Goal: Find specific fact: Find contact information

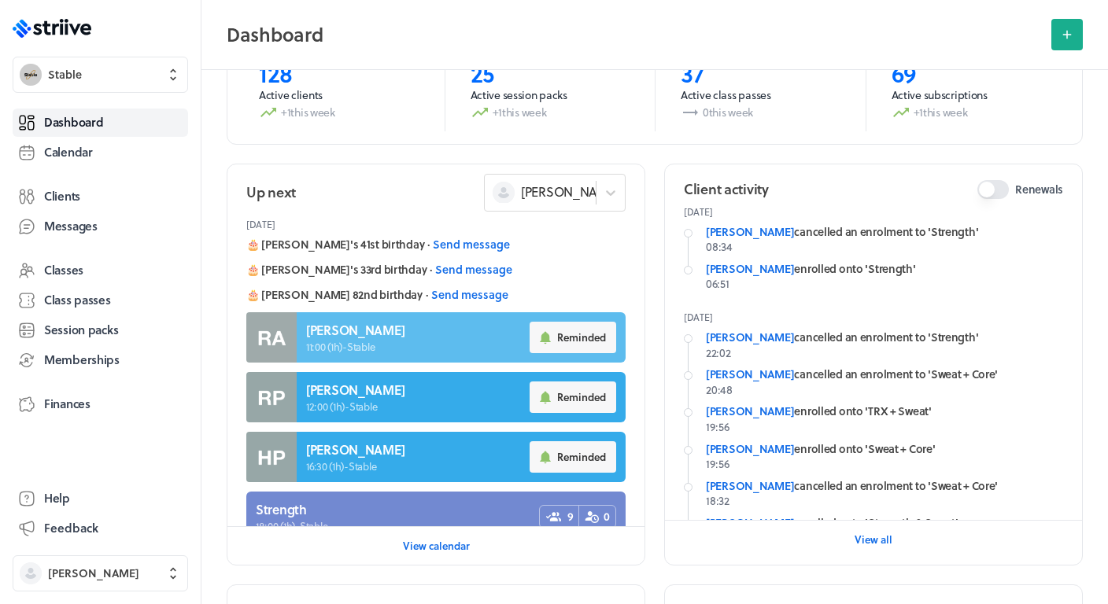
scroll to position [17, 0]
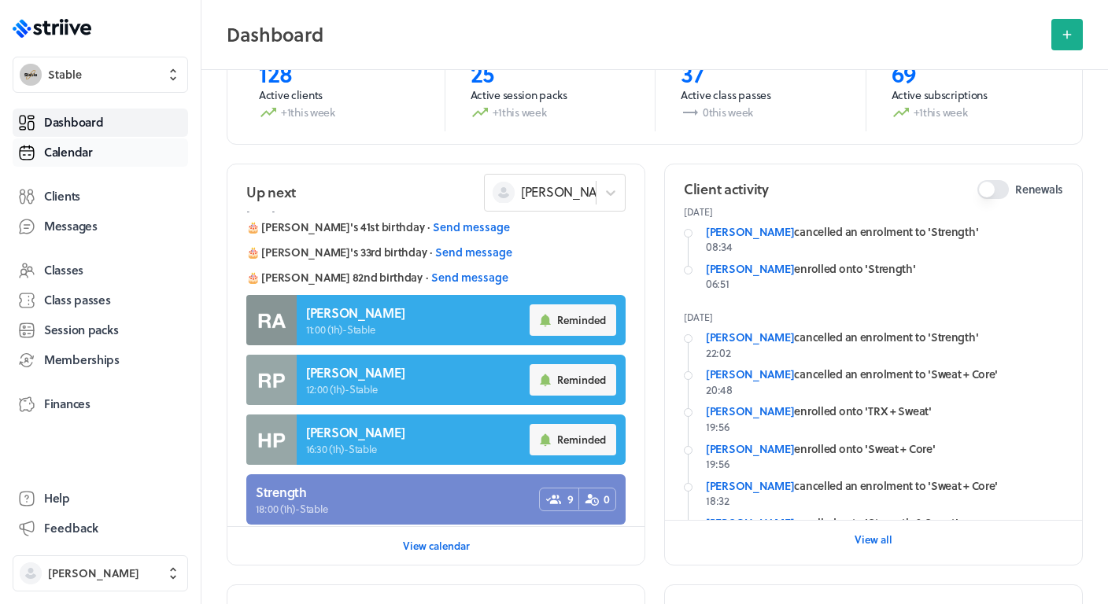
click at [58, 152] on span "Calendar" at bounding box center [68, 152] width 49 height 17
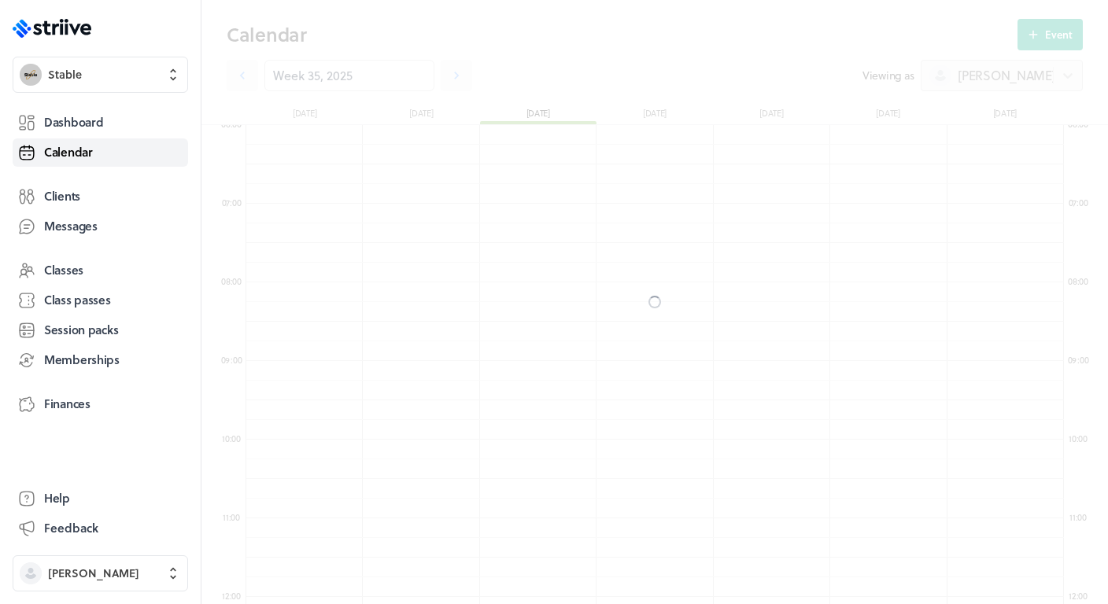
scroll to position [1889, 818]
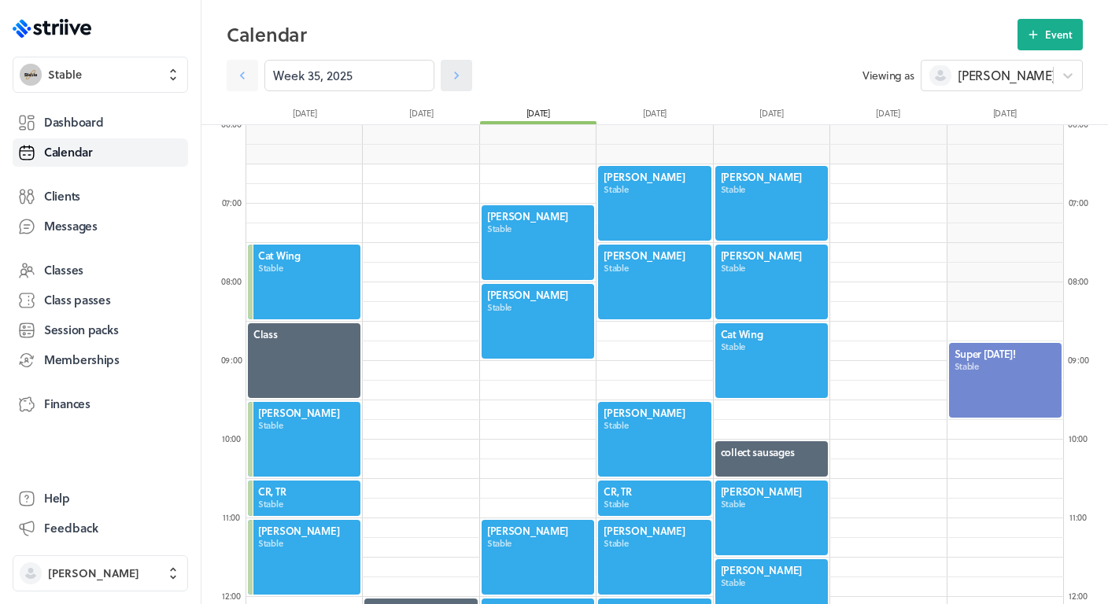
click at [465, 68] on link at bounding box center [456, 75] width 31 height 31
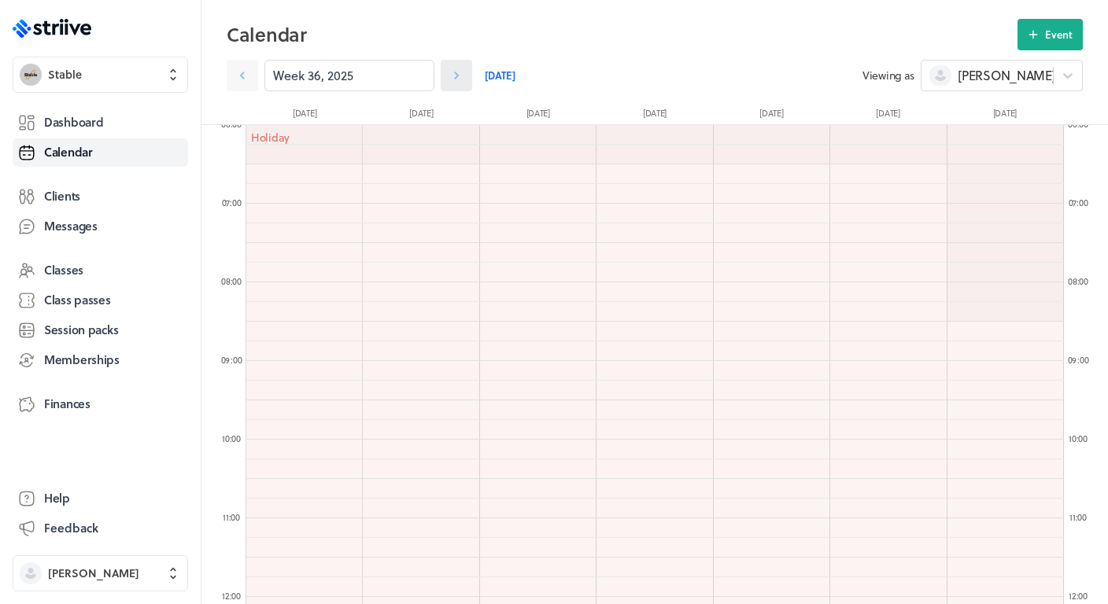
click at [465, 68] on link at bounding box center [456, 75] width 31 height 31
click at [462, 83] on icon at bounding box center [457, 76] width 16 height 16
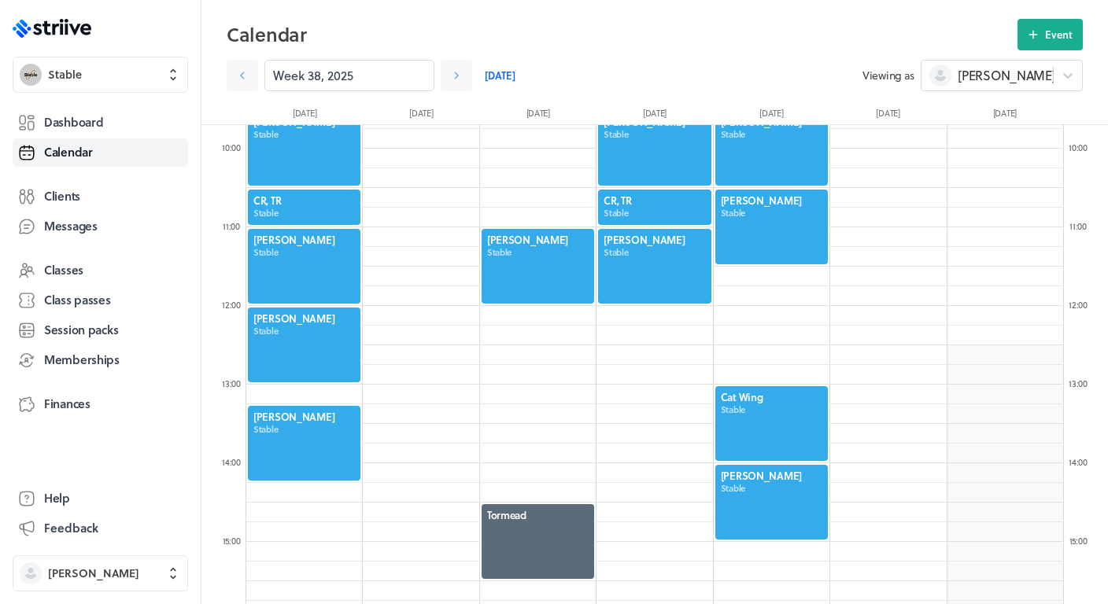
scroll to position [766, 0]
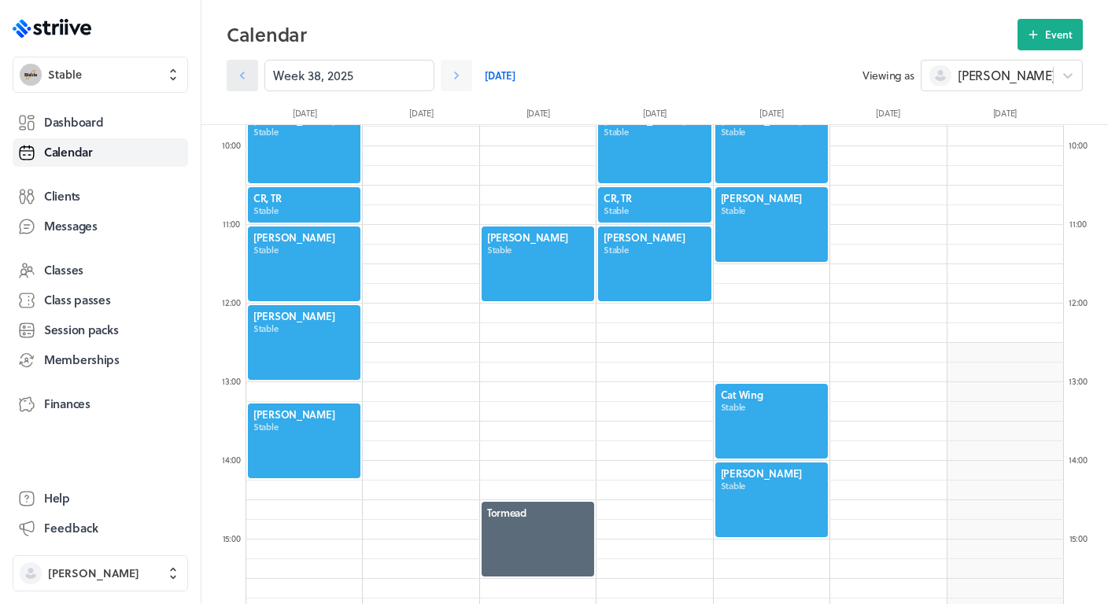
click at [254, 73] on link at bounding box center [242, 75] width 31 height 31
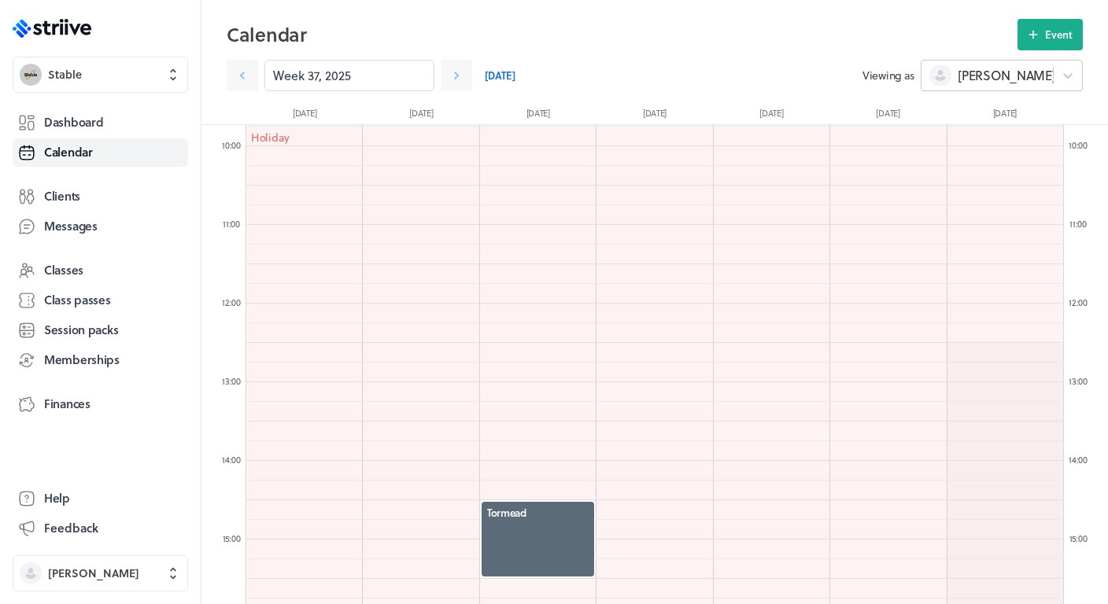
click at [948, 72] on span at bounding box center [940, 76] width 22 height 22
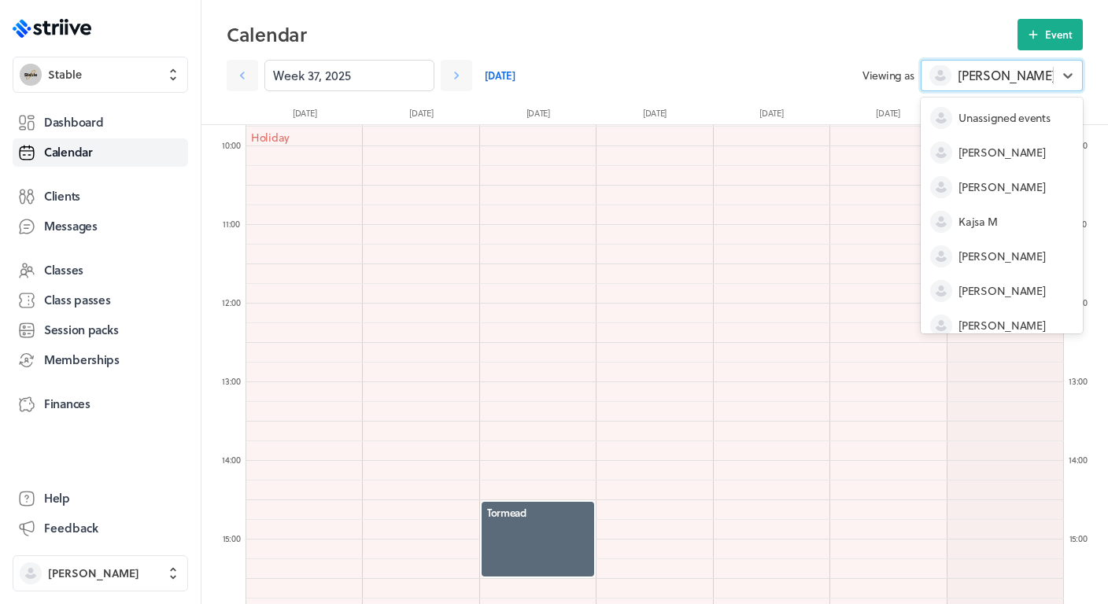
scroll to position [82, 0]
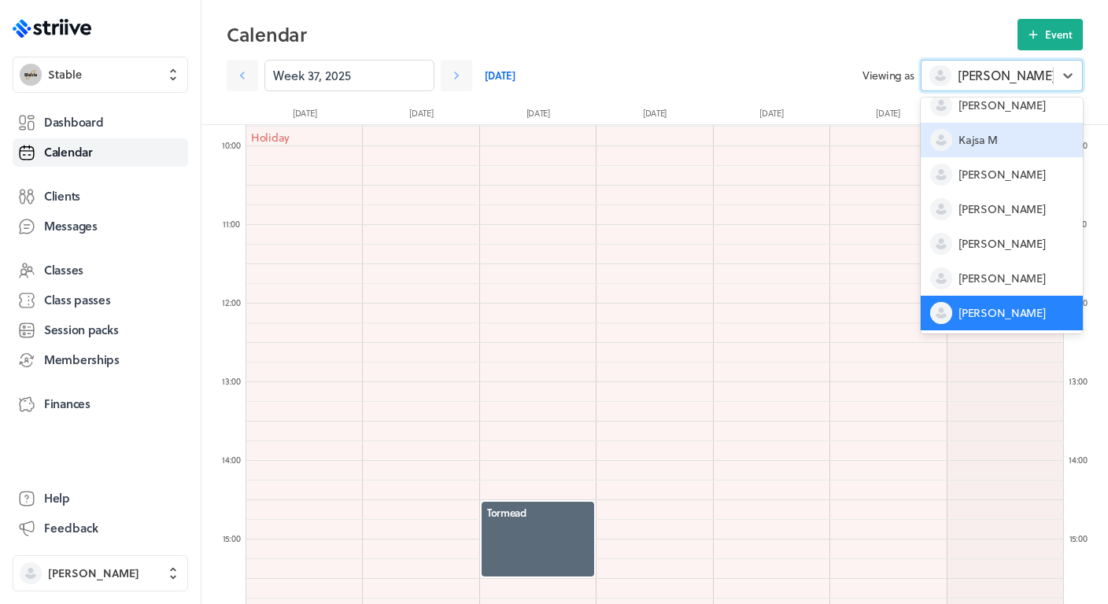
click at [981, 147] on span "Kajsa M" at bounding box center [977, 140] width 39 height 16
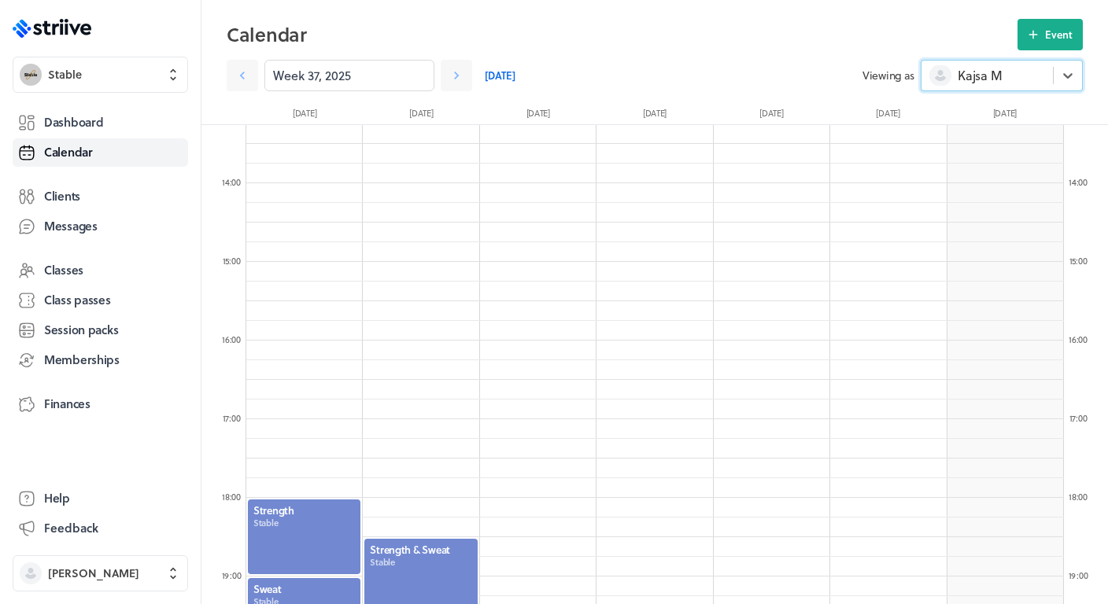
scroll to position [1029, 0]
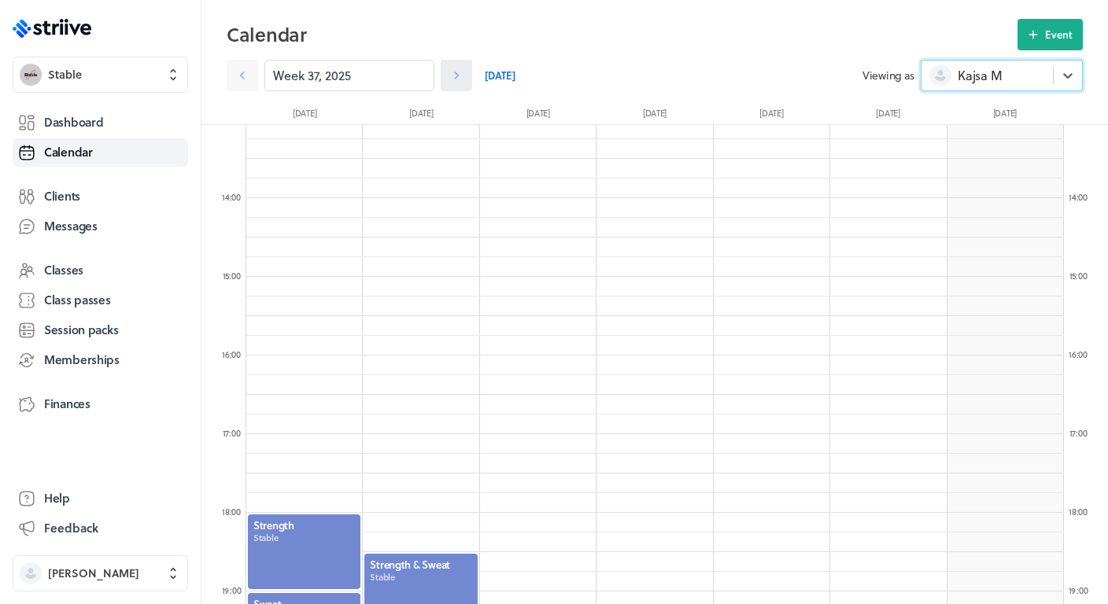
click at [452, 69] on icon at bounding box center [457, 76] width 16 height 16
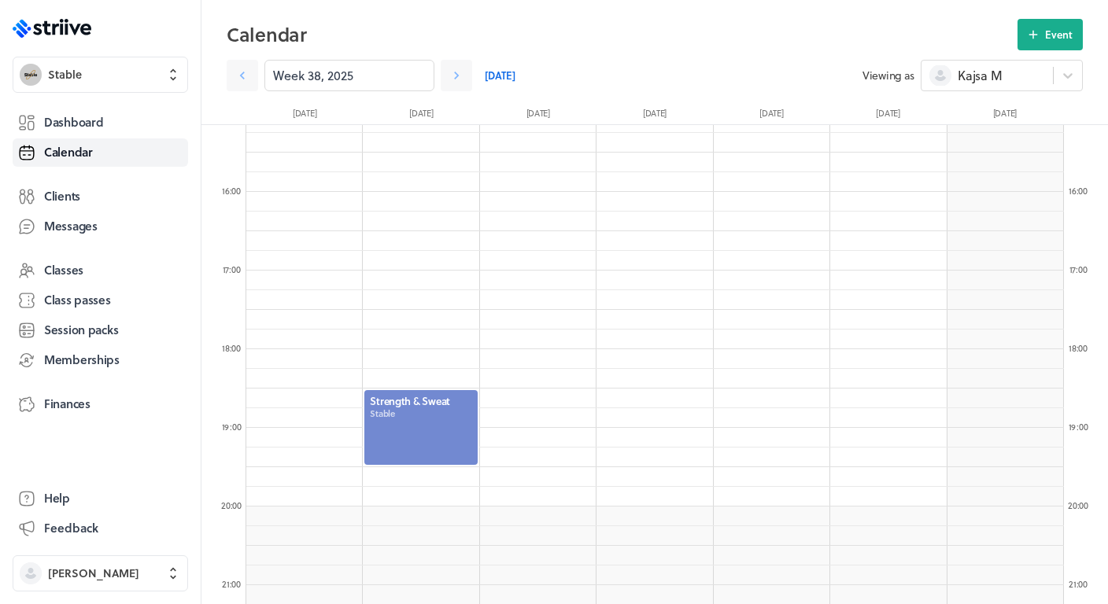
scroll to position [1217, 0]
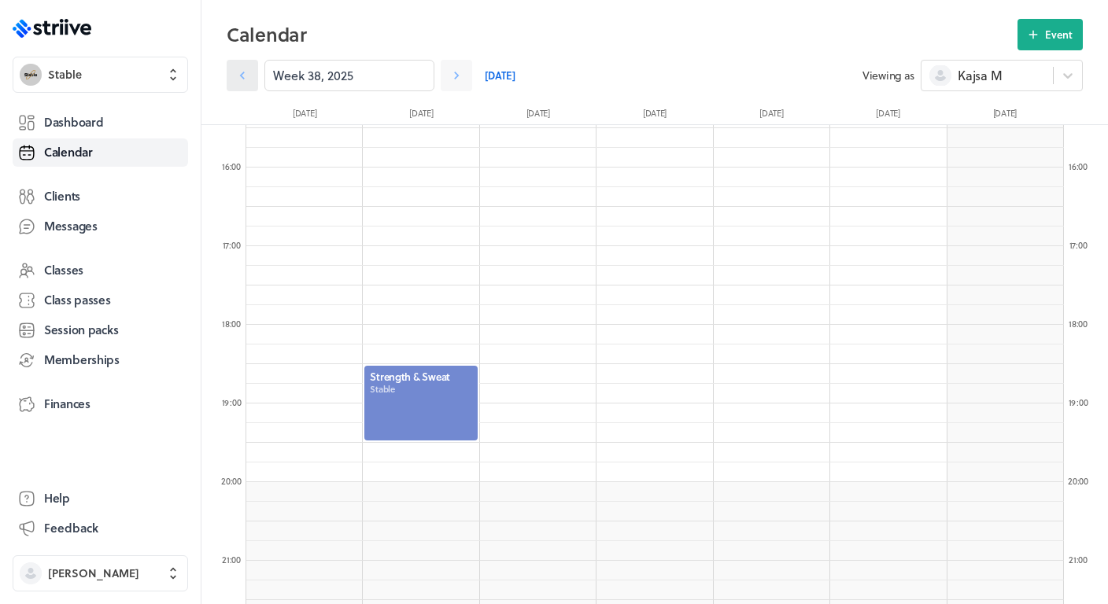
click at [248, 82] on icon at bounding box center [243, 76] width 16 height 16
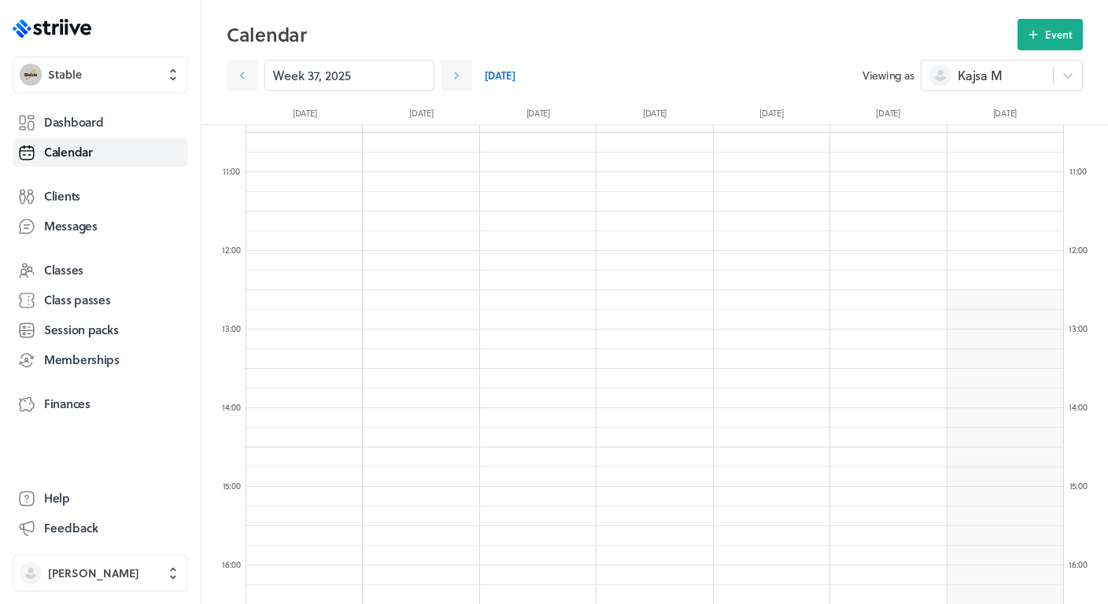
scroll to position [817, 0]
click at [996, 78] on span "Kajsa M" at bounding box center [980, 75] width 44 height 17
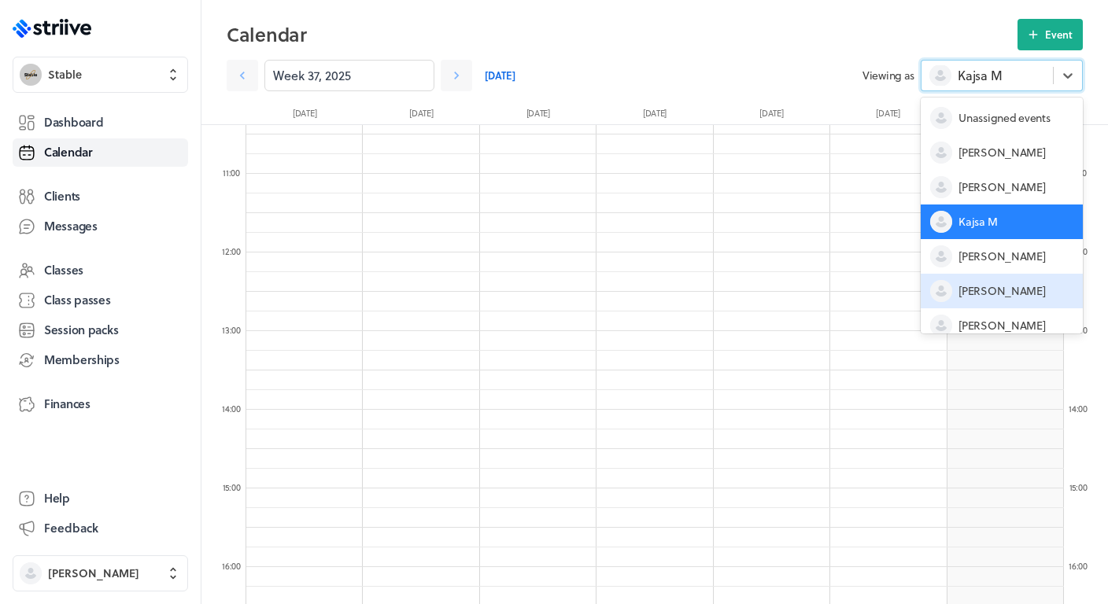
scroll to position [82, 0]
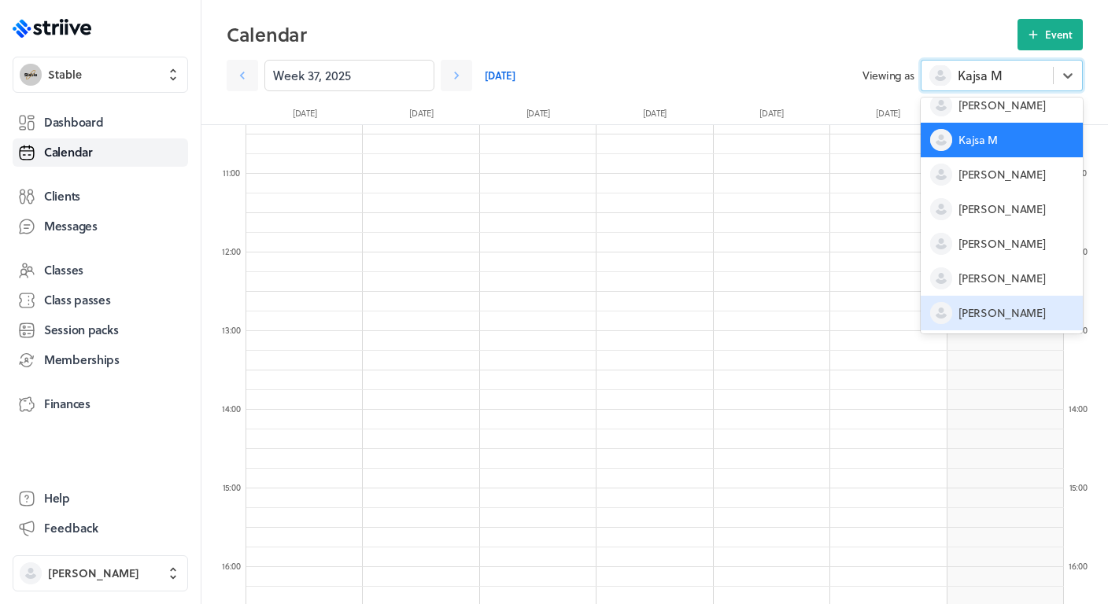
click at [977, 312] on span "[PERSON_NAME]" at bounding box center [1001, 313] width 87 height 16
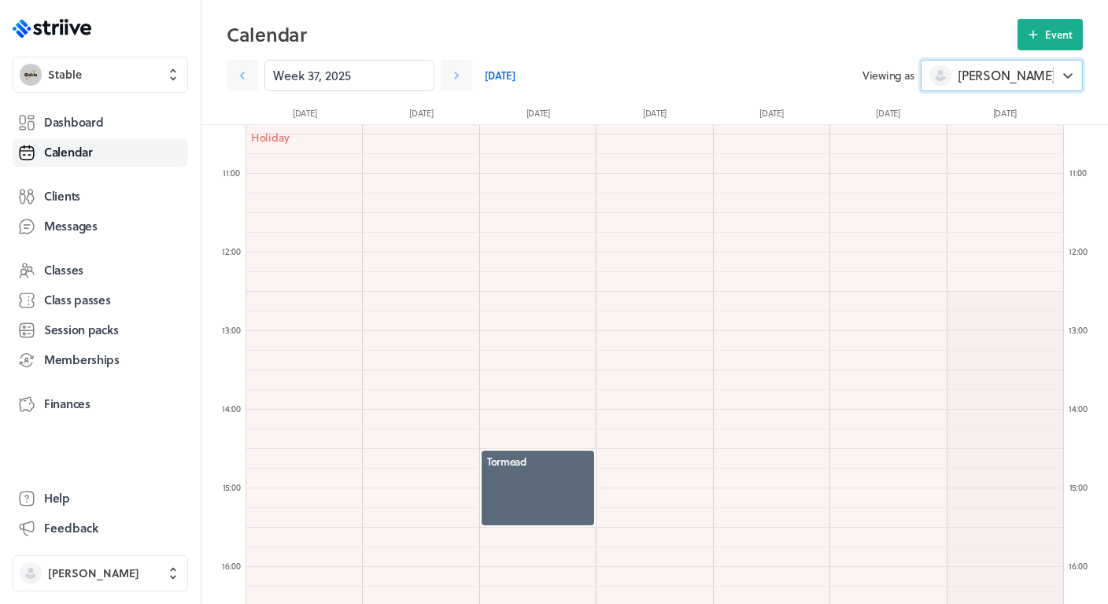
click at [472, 61] on div "Week 37, 2025 [DATE]" at bounding box center [545, 75] width 636 height 31
click at [449, 69] on icon at bounding box center [457, 76] width 16 height 16
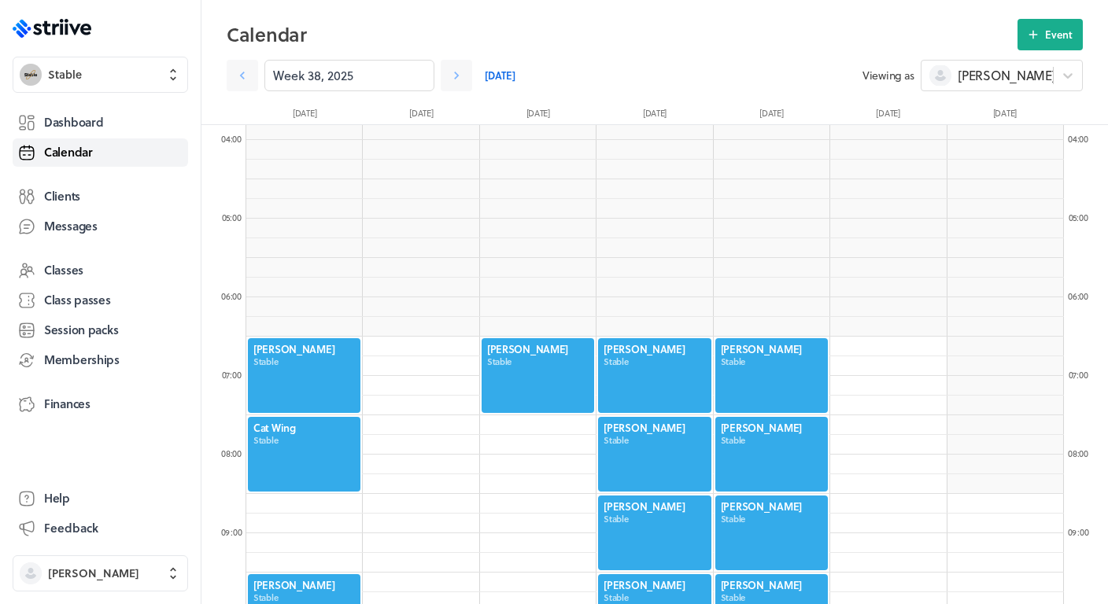
scroll to position [305, 0]
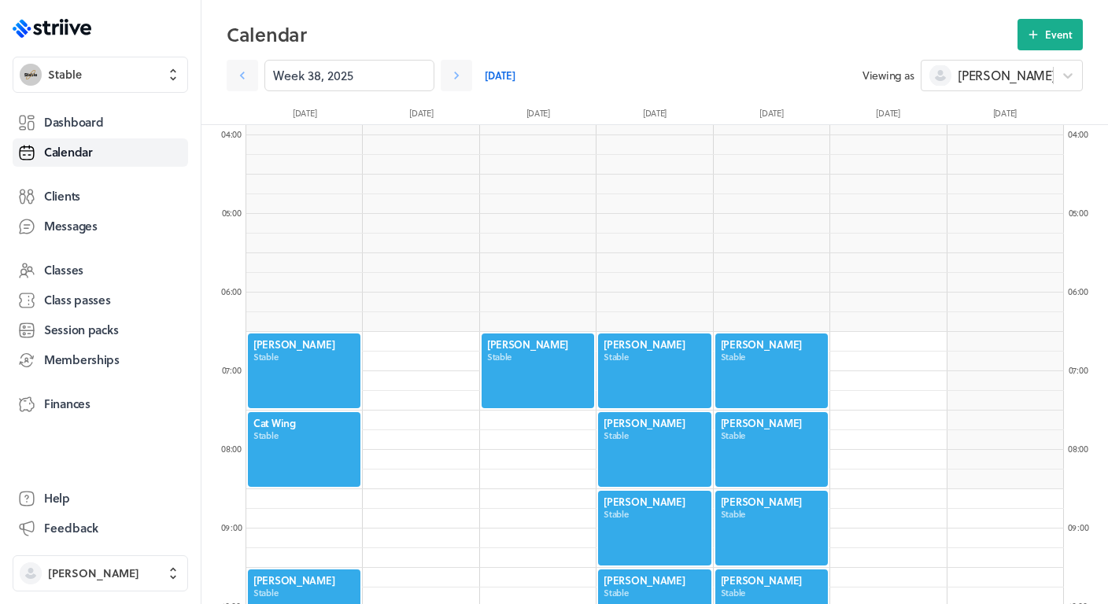
click at [60, 0] on div ".st0{fill:#006BFF;} .st1{fill:#0A121C;} .st2{fill:url(#SVGID_1_);} .st3{fill:ur…" at bounding box center [100, 302] width 201 height 604
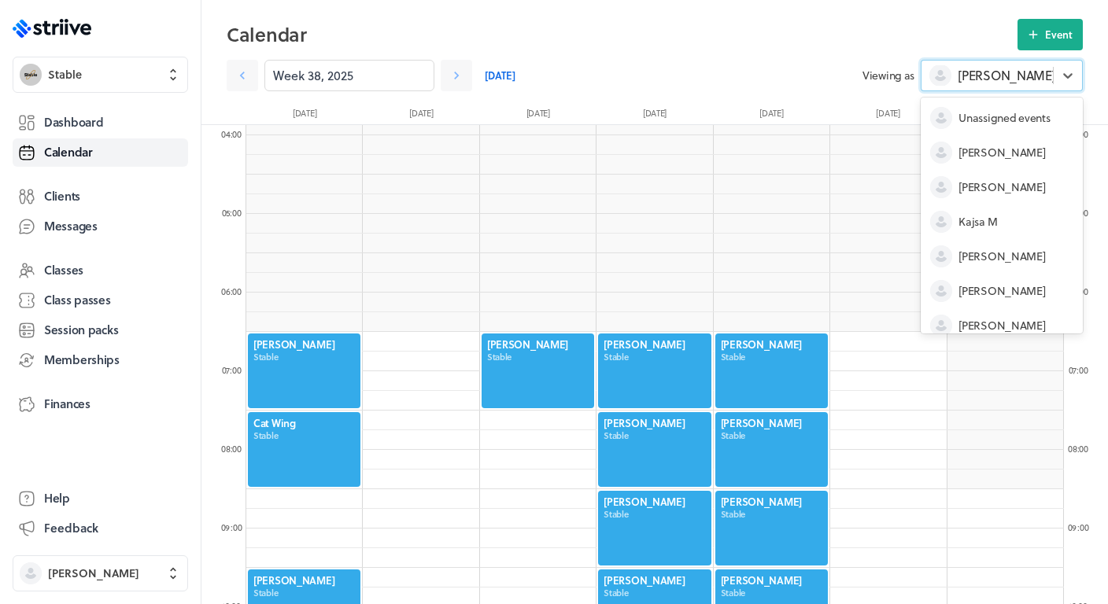
click at [975, 77] on span "[PERSON_NAME]" at bounding box center [1007, 75] width 98 height 17
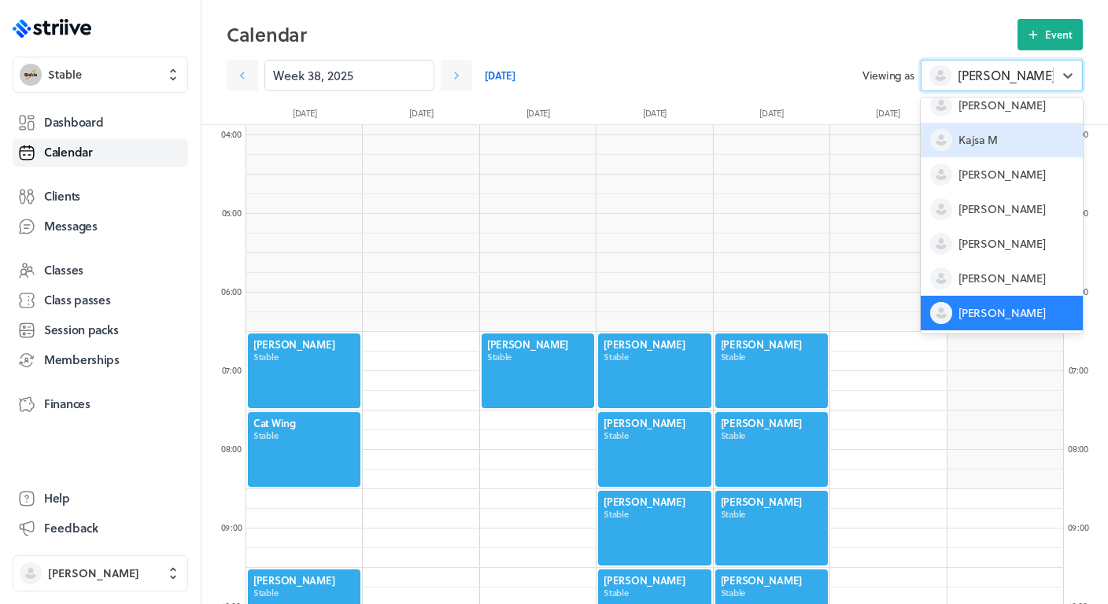
click at [974, 146] on span "Kajsa M" at bounding box center [977, 140] width 39 height 16
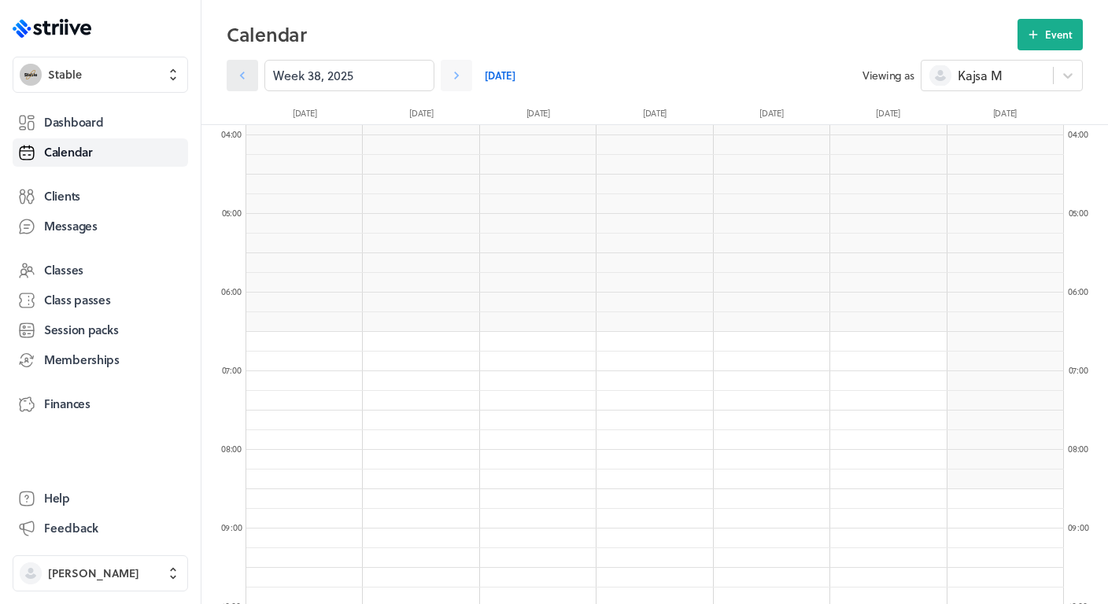
click at [242, 79] on icon at bounding box center [243, 76] width 16 height 16
click at [242, 78] on icon at bounding box center [243, 76] width 16 height 16
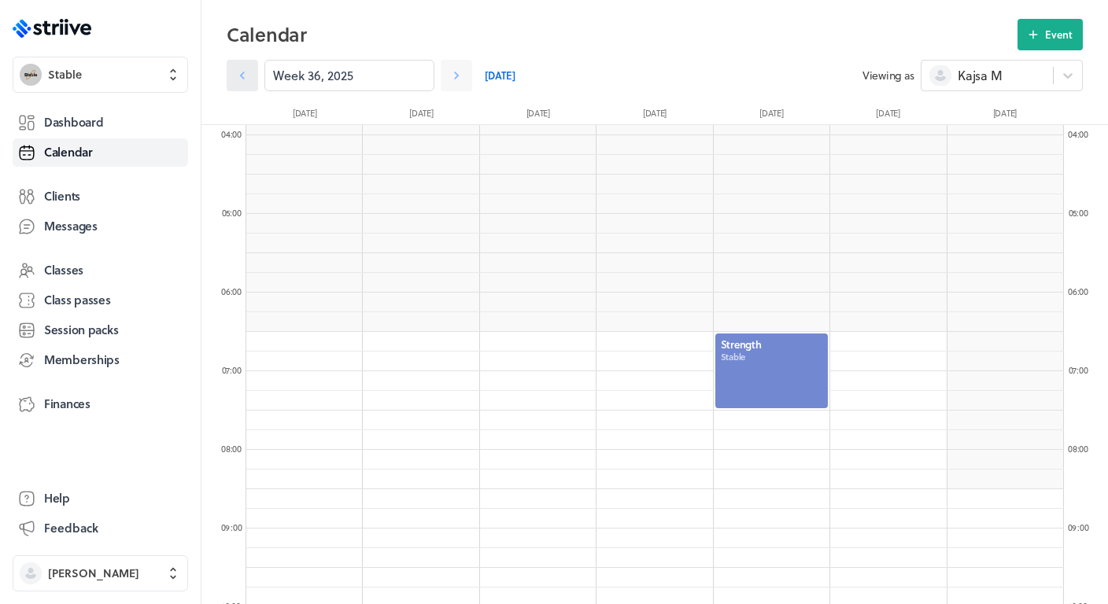
click at [242, 79] on icon at bounding box center [243, 76] width 16 height 16
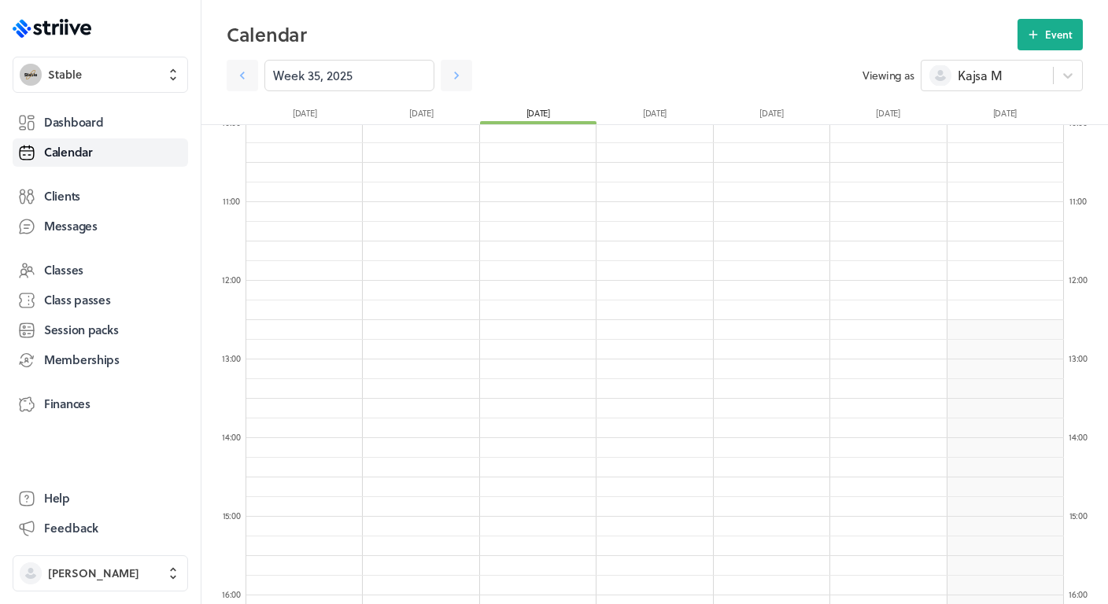
scroll to position [729, 0]
click at [461, 67] on link at bounding box center [456, 75] width 31 height 31
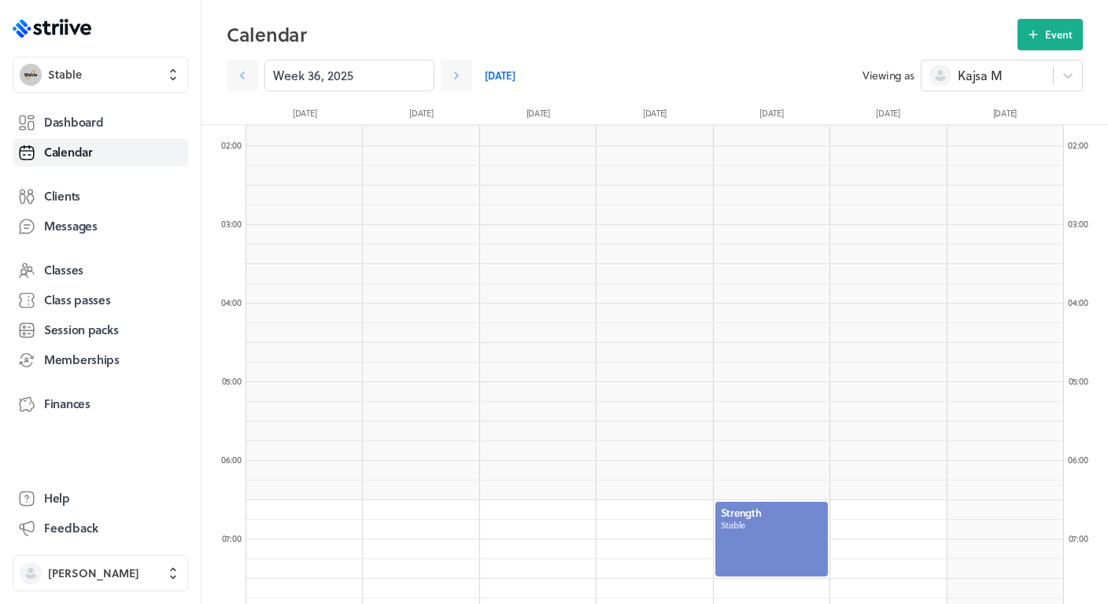
scroll to position [137, 0]
click at [1002, 71] on span "Kajsa M" at bounding box center [980, 75] width 44 height 17
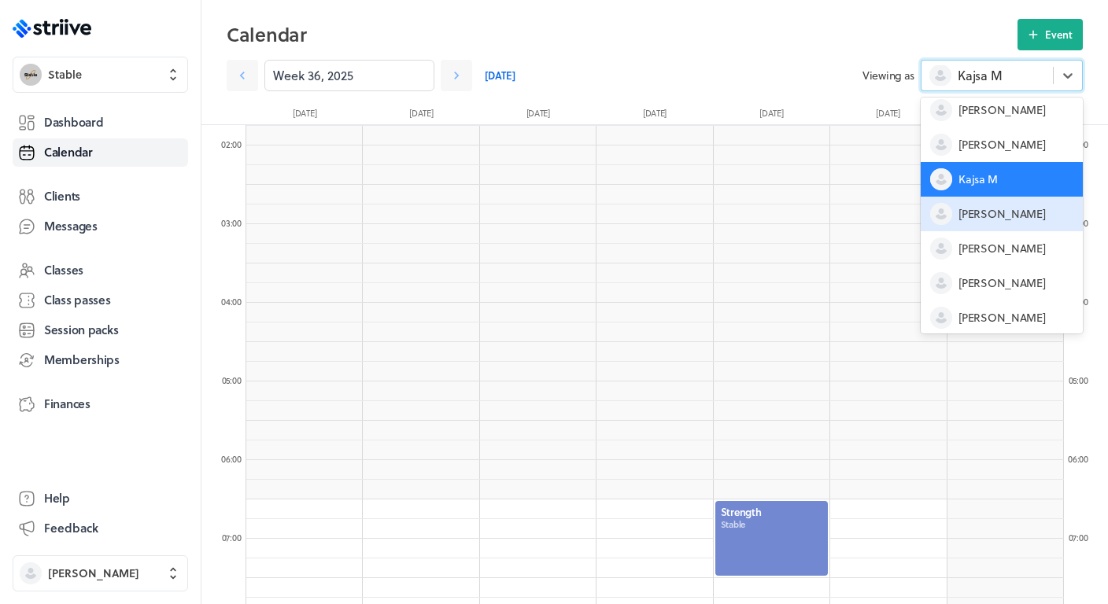
scroll to position [82, 0]
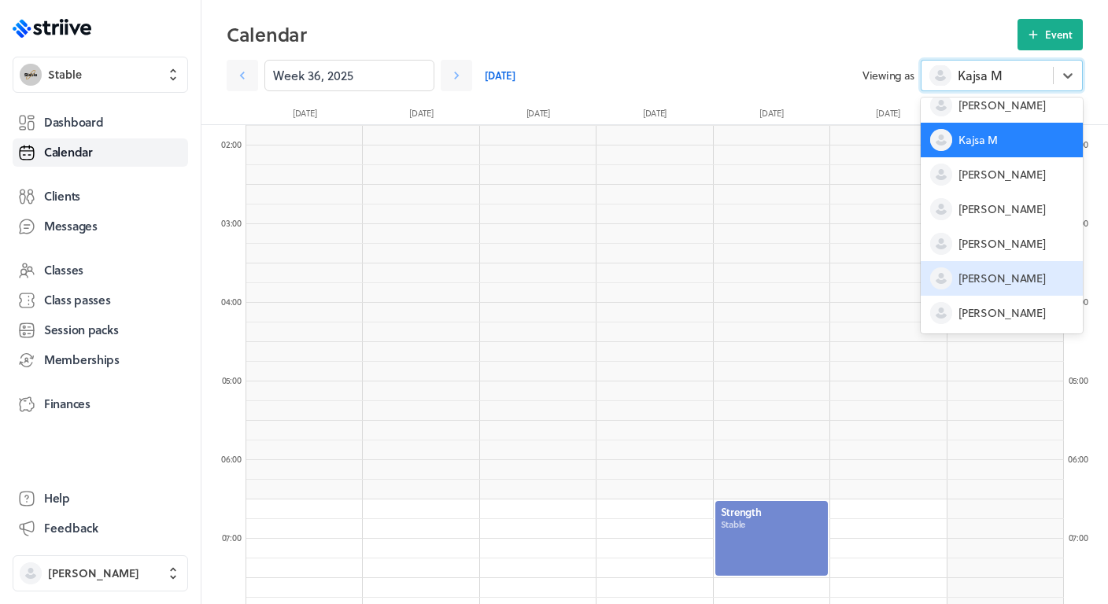
click at [981, 285] on span "[PERSON_NAME]" at bounding box center [1001, 279] width 87 height 16
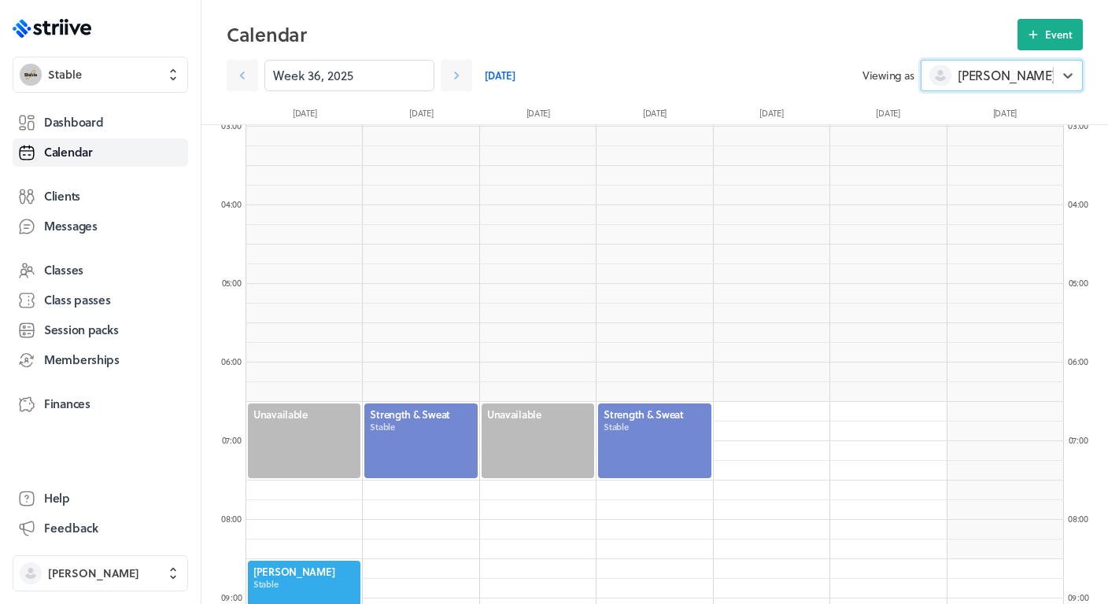
scroll to position [238, 0]
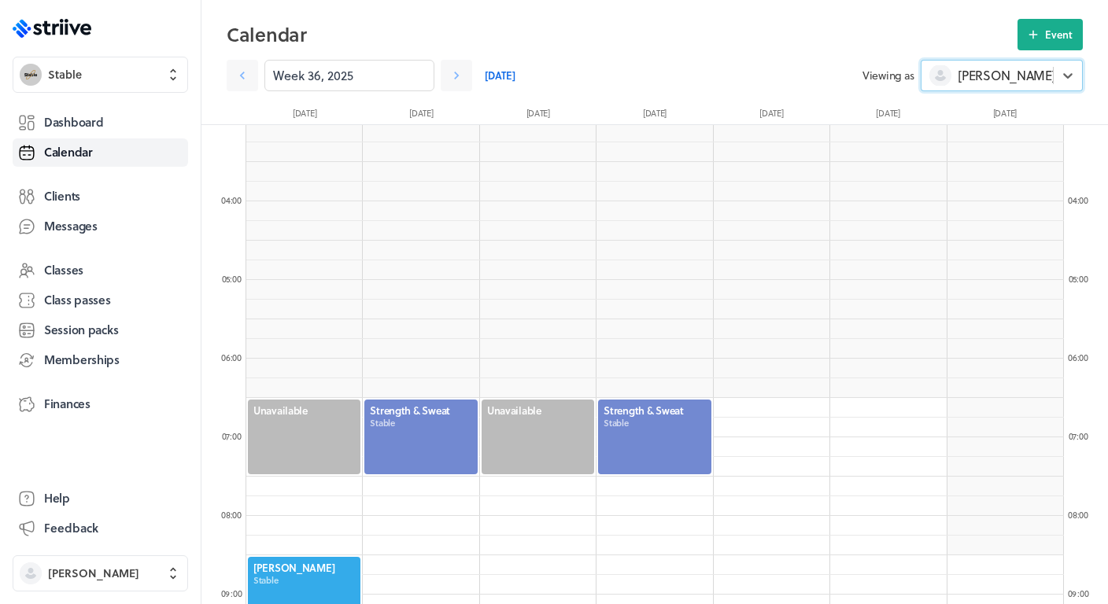
click at [334, 430] on div at bounding box center [304, 437] width 116 height 78
click at [965, 83] on span "[PERSON_NAME]" at bounding box center [1007, 75] width 98 height 17
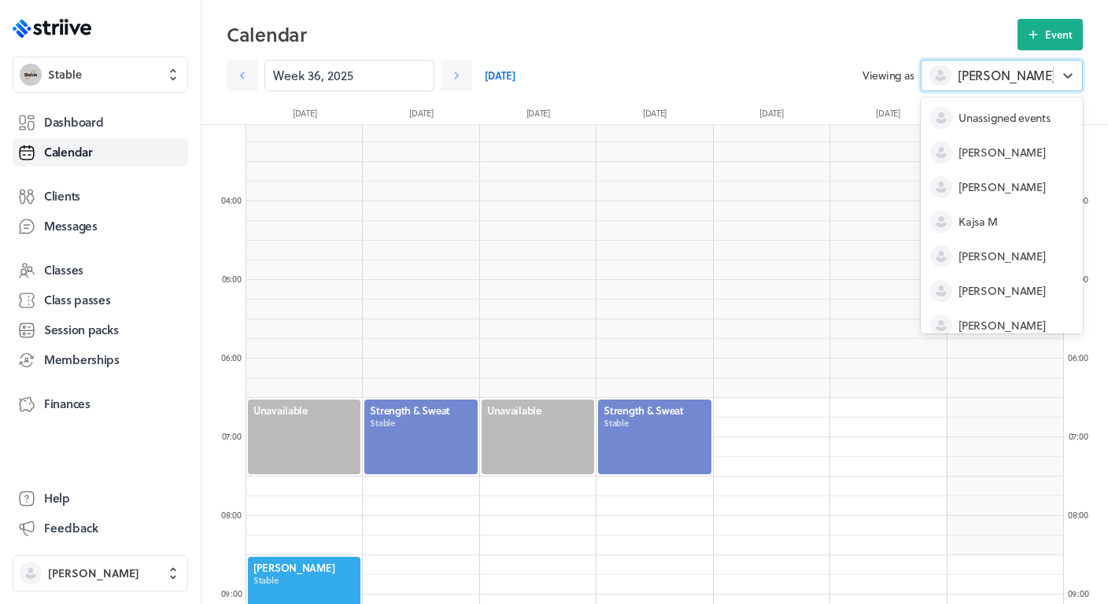
scroll to position [55, 0]
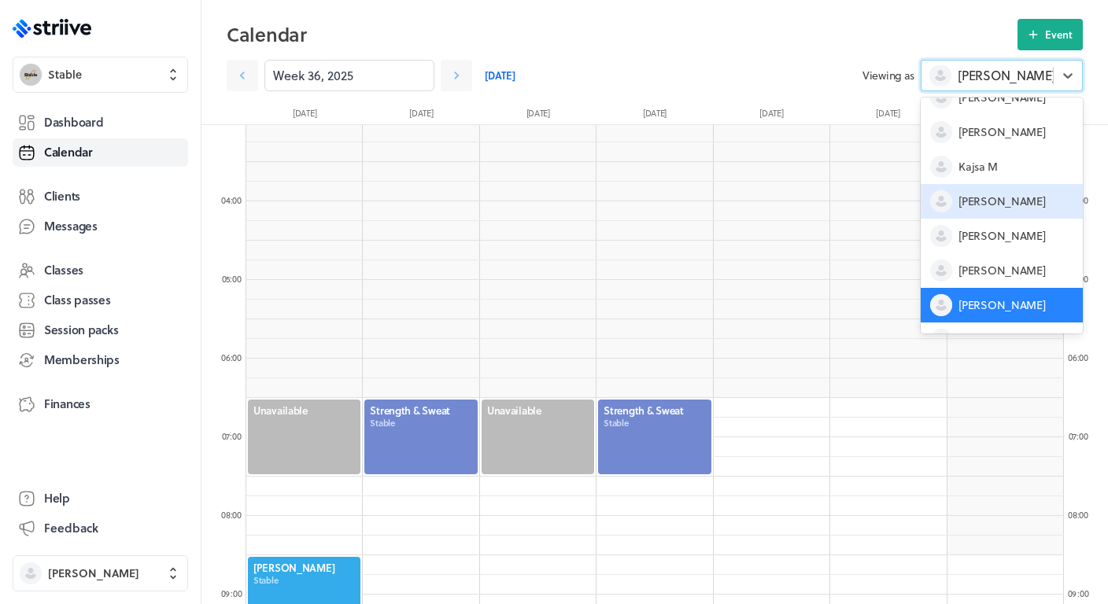
click at [963, 199] on span "[PERSON_NAME]" at bounding box center [1001, 202] width 87 height 16
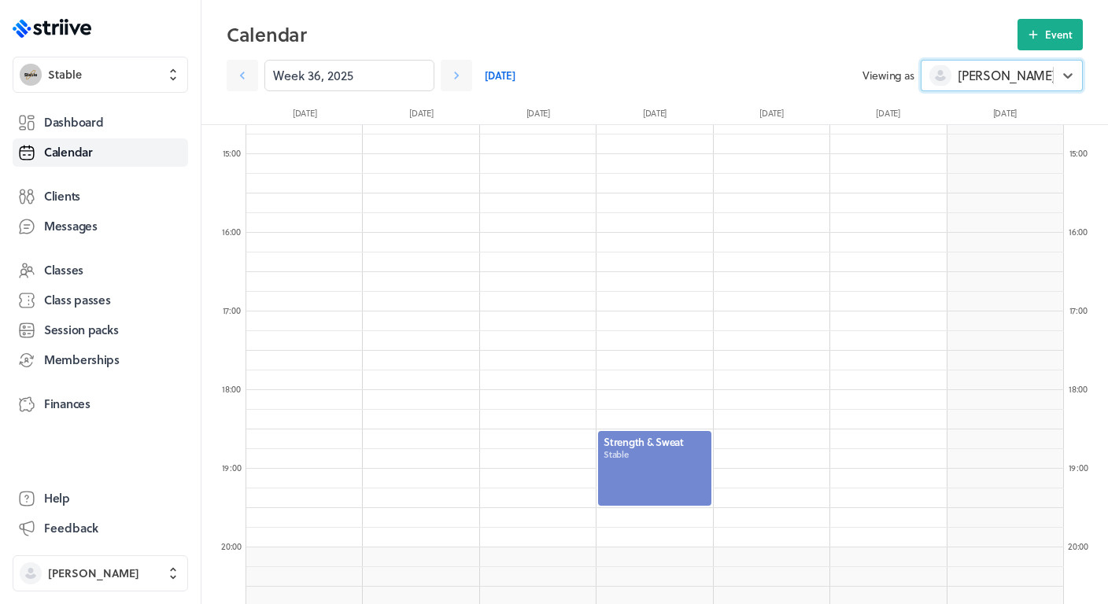
scroll to position [1152, 0]
click at [1033, 73] on div "[PERSON_NAME]" at bounding box center [987, 75] width 131 height 20
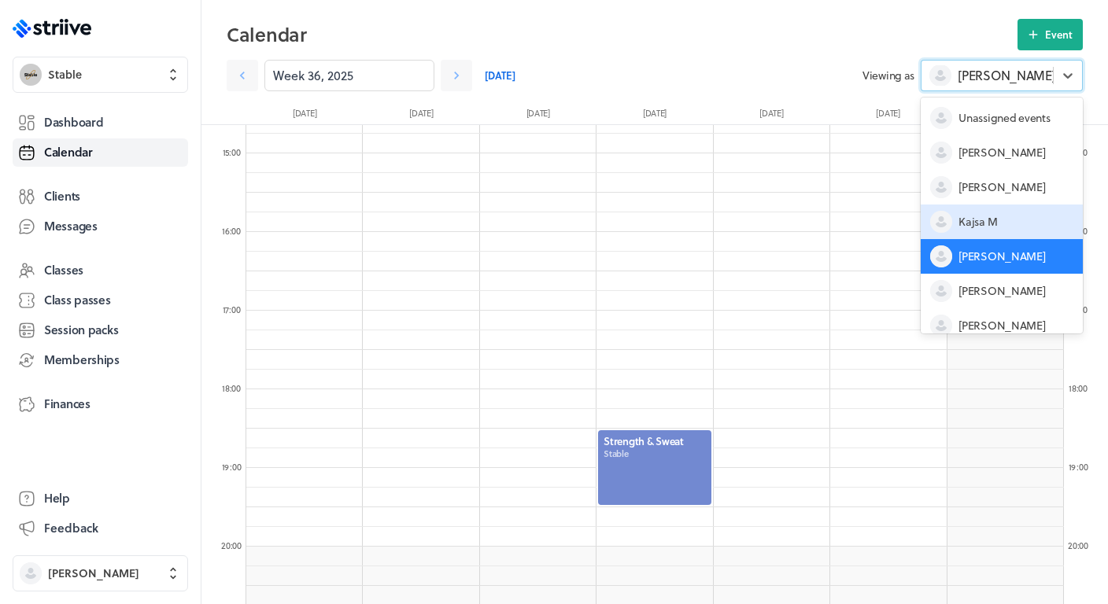
click at [995, 223] on span "Kajsa M" at bounding box center [977, 222] width 39 height 16
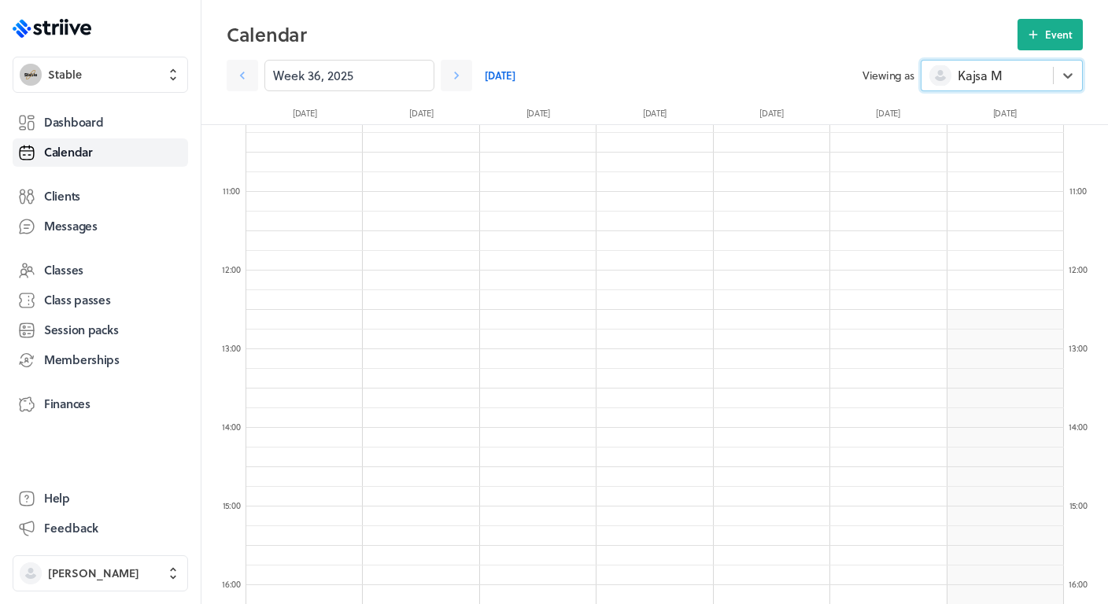
scroll to position [810, 0]
click at [466, 72] on link at bounding box center [456, 75] width 31 height 31
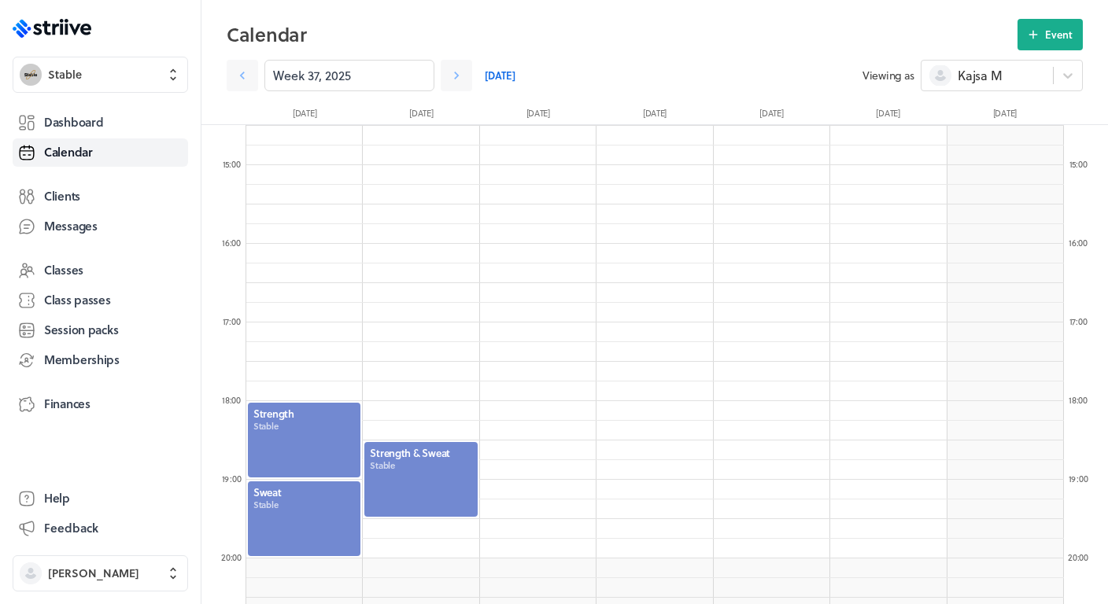
scroll to position [1168, 0]
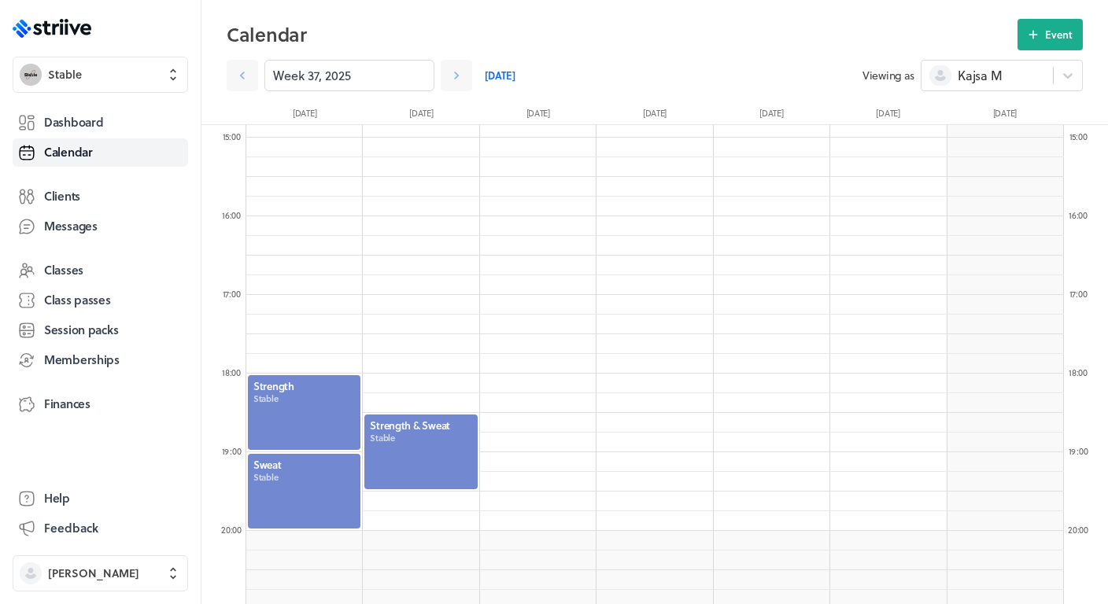
click at [982, 59] on section "Week 37, 2025 [DATE] Viewing as [PERSON_NAME]" at bounding box center [655, 70] width 856 height 41
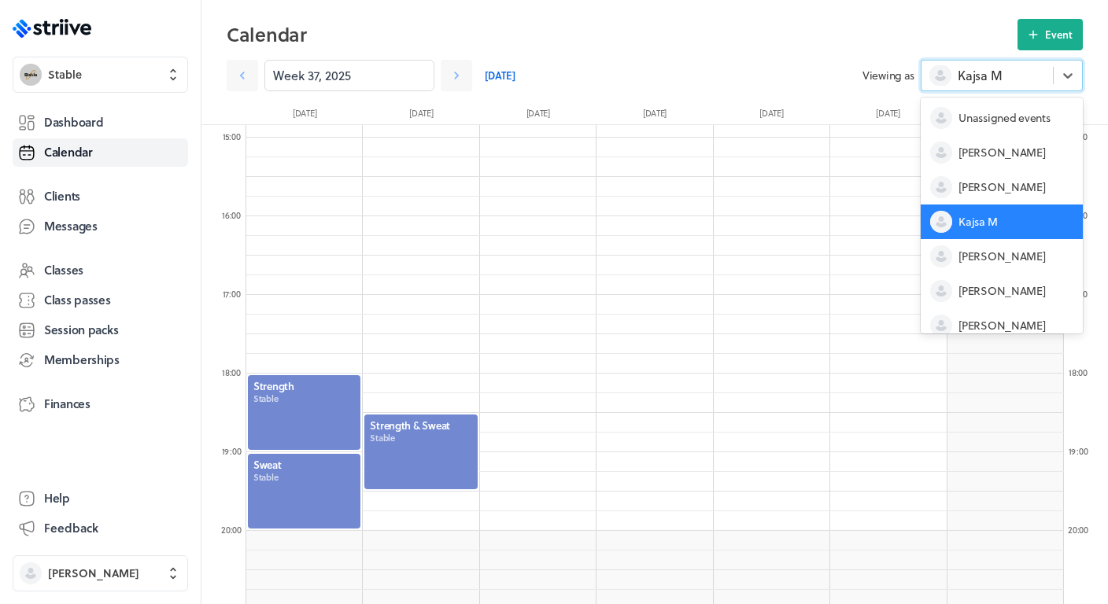
click at [982, 81] on span "Kajsa M" at bounding box center [980, 75] width 44 height 17
click at [974, 314] on div "[PERSON_NAME]" at bounding box center [1002, 325] width 162 height 35
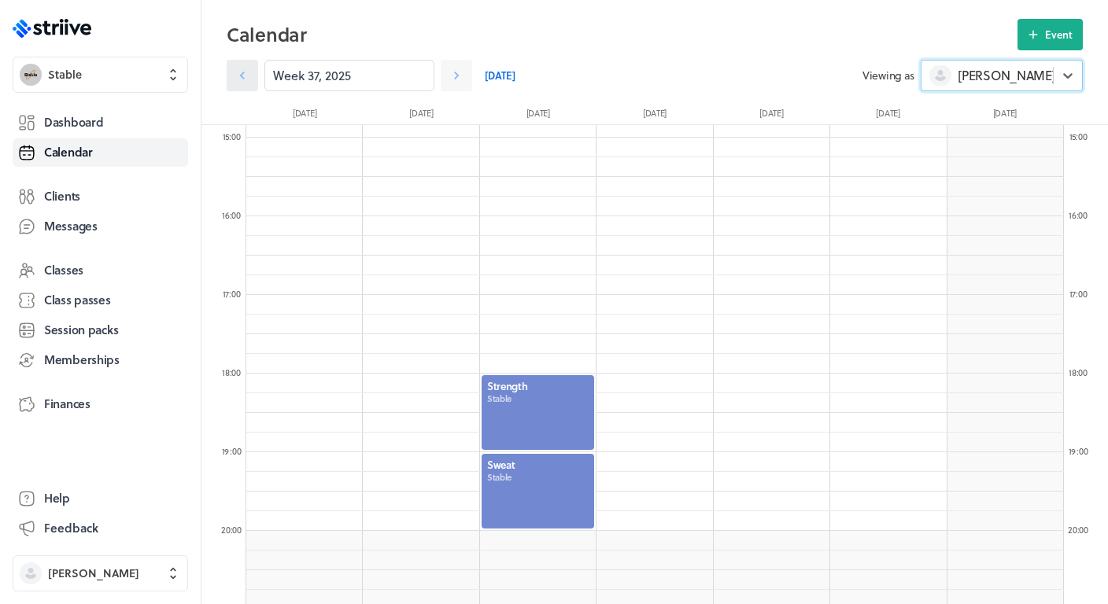
click at [233, 75] on link at bounding box center [242, 75] width 31 height 31
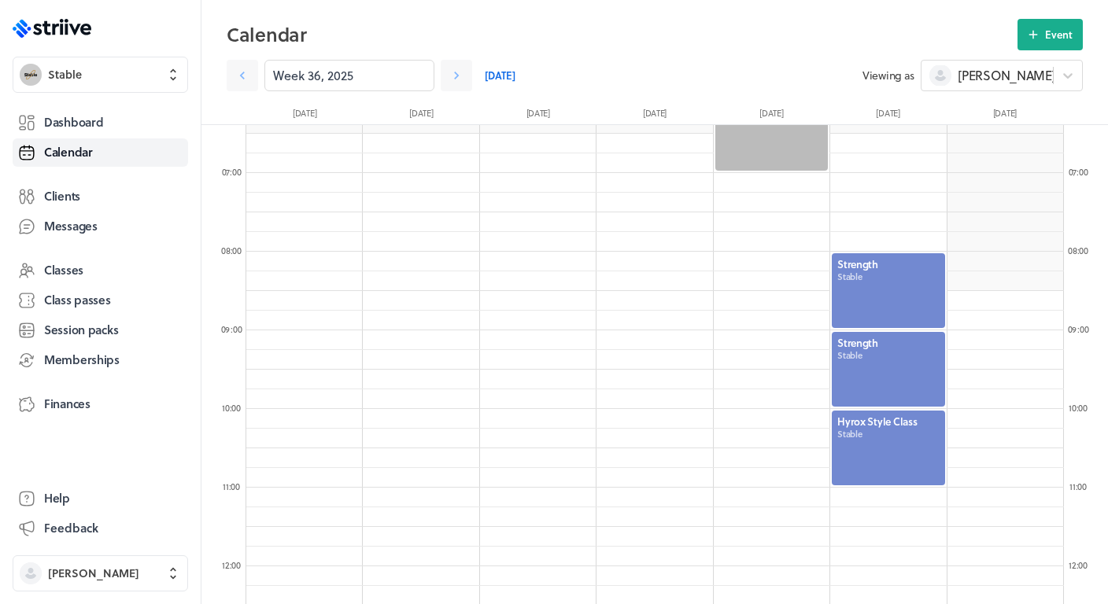
scroll to position [496, 0]
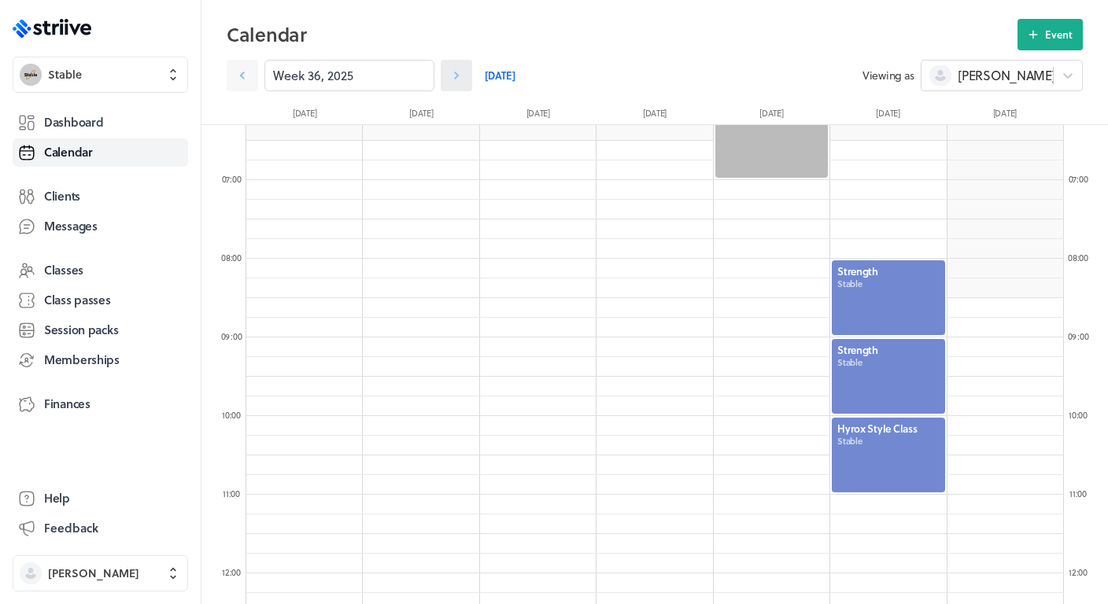
click at [461, 80] on icon at bounding box center [457, 76] width 16 height 16
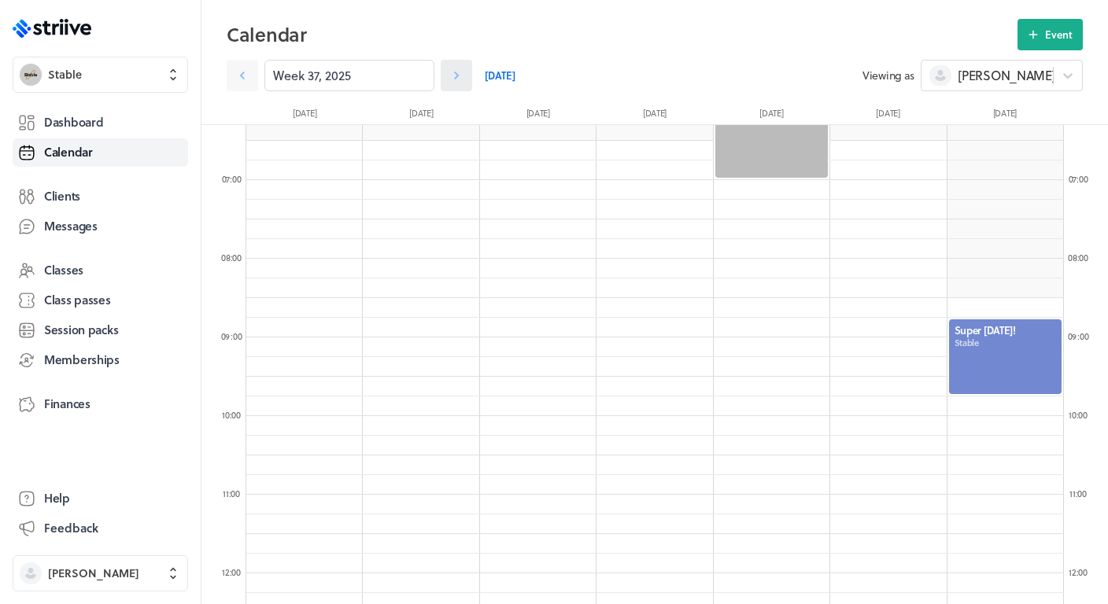
click at [461, 80] on icon at bounding box center [457, 76] width 16 height 16
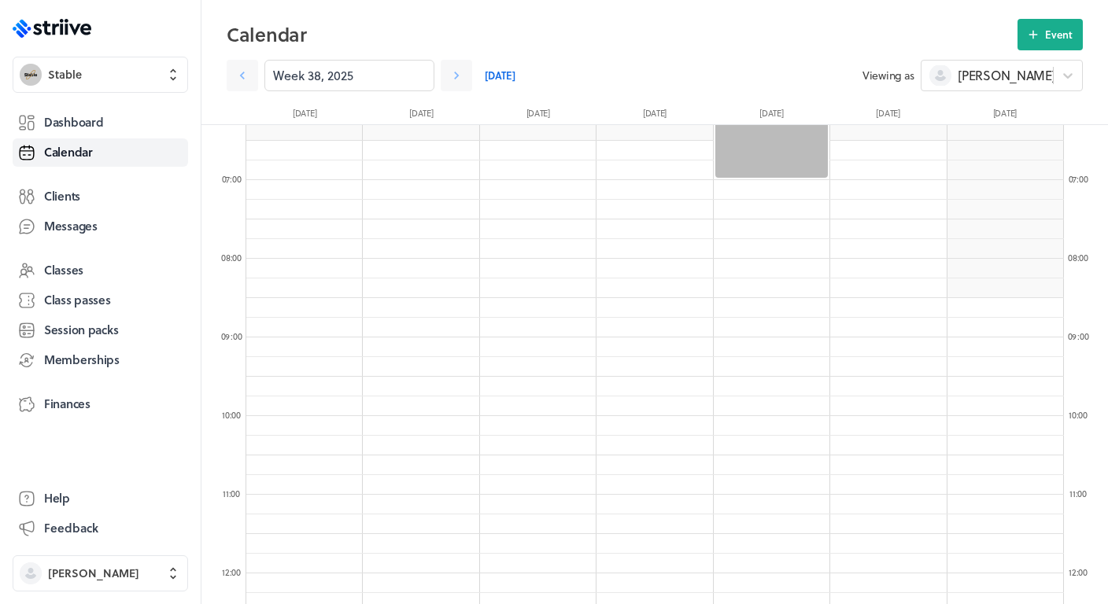
click at [223, 83] on div "Calendar Event Week 38, 2025 [DATE] Viewing as [PERSON_NAME] [DATE] [DATE] [DAT…" at bounding box center [654, 71] width 907 height 105
click at [249, 83] on link at bounding box center [242, 75] width 31 height 31
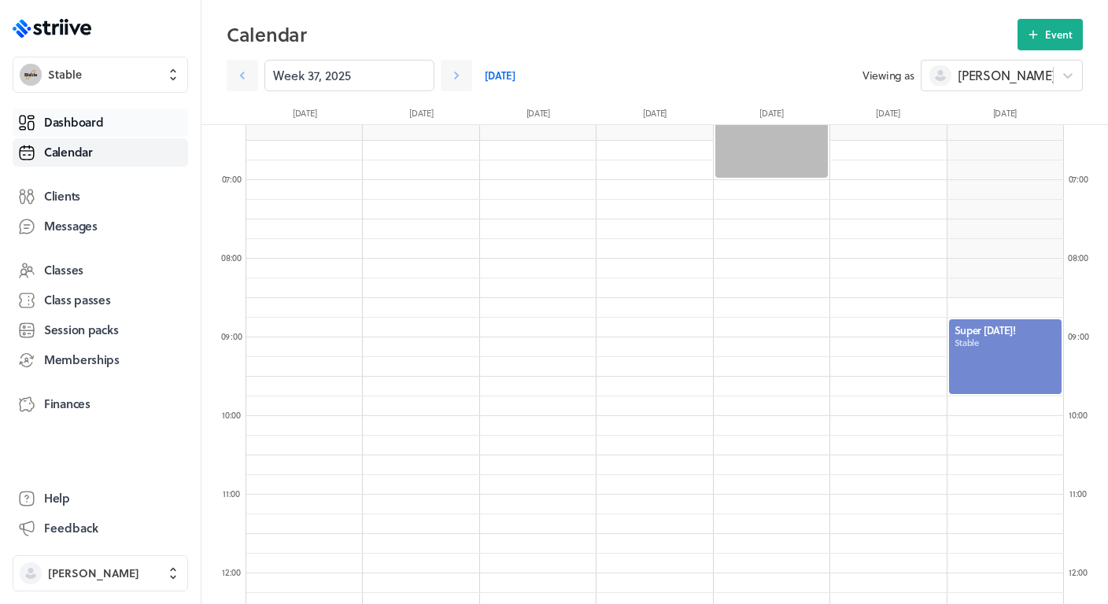
click at [88, 121] on span "Dashboard" at bounding box center [73, 122] width 59 height 17
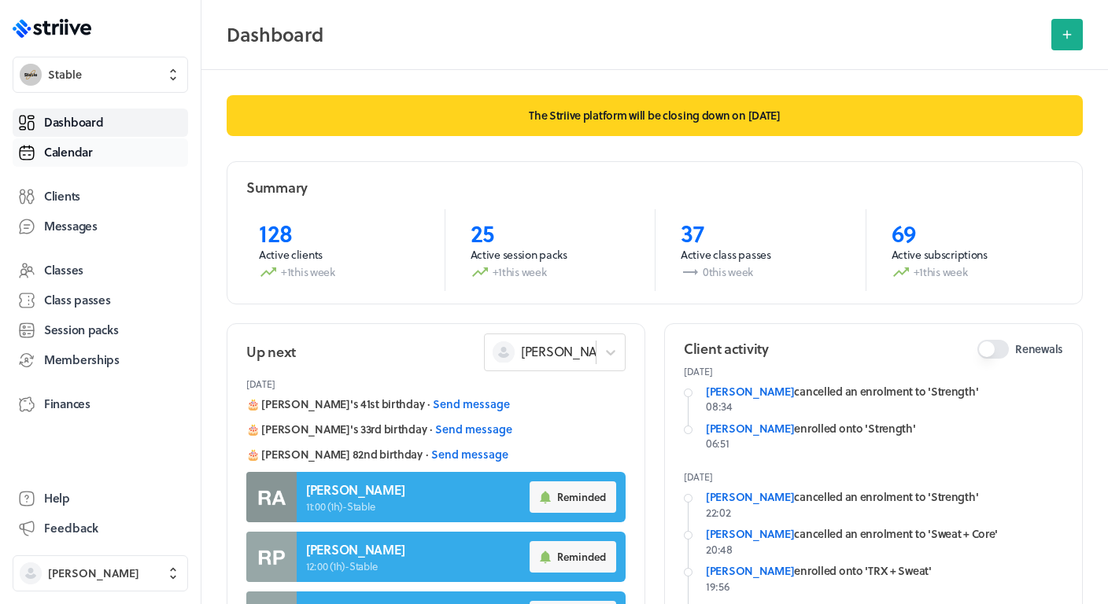
click at [66, 152] on span "Calendar" at bounding box center [68, 152] width 49 height 17
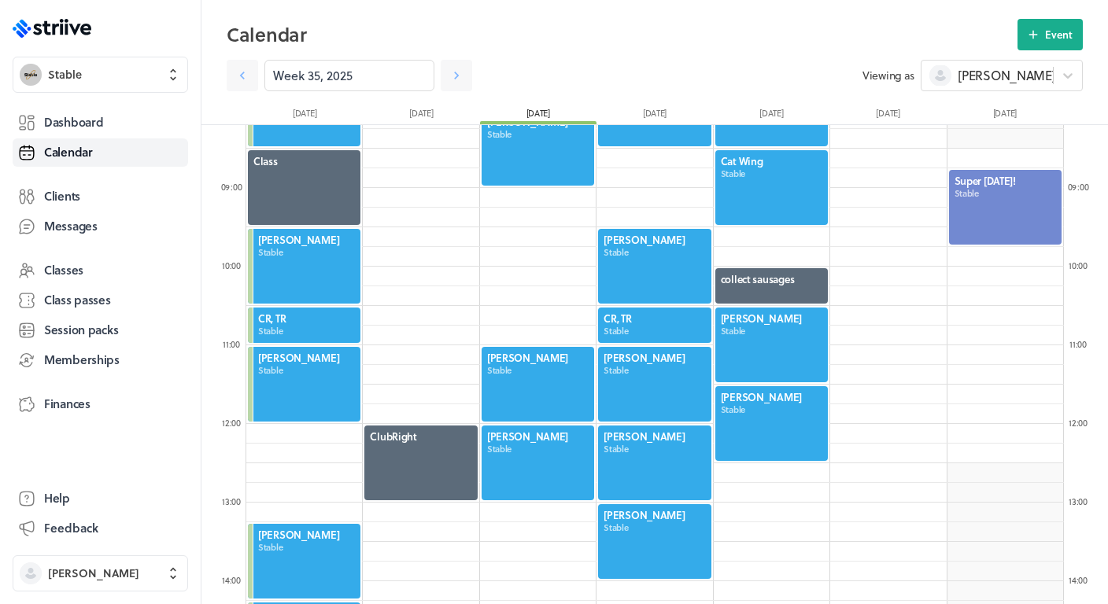
scroll to position [679, 0]
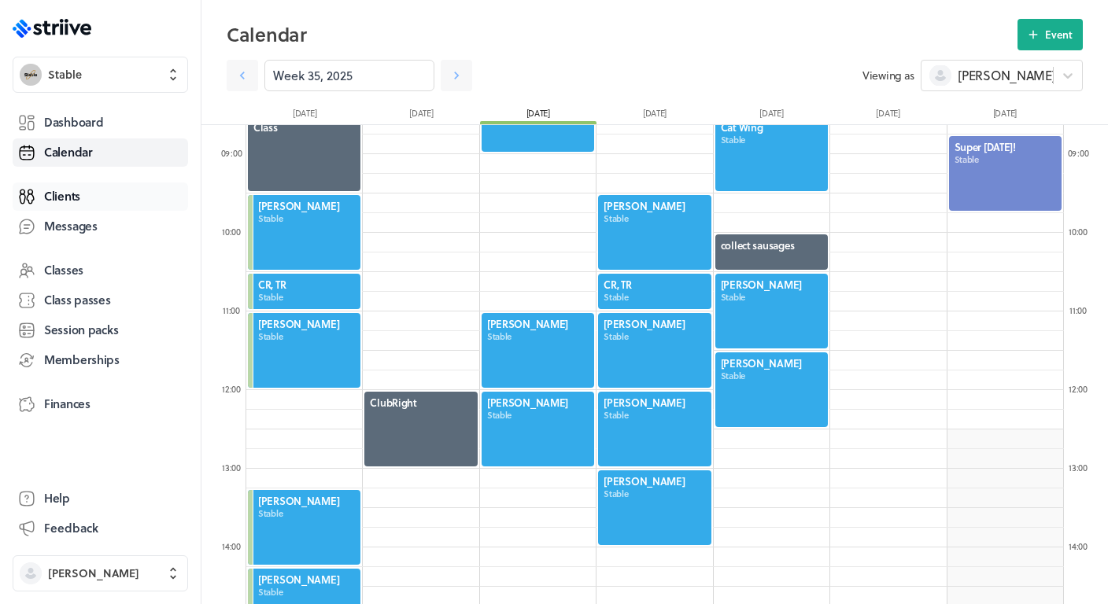
click at [73, 197] on span "Clients" at bounding box center [62, 196] width 36 height 17
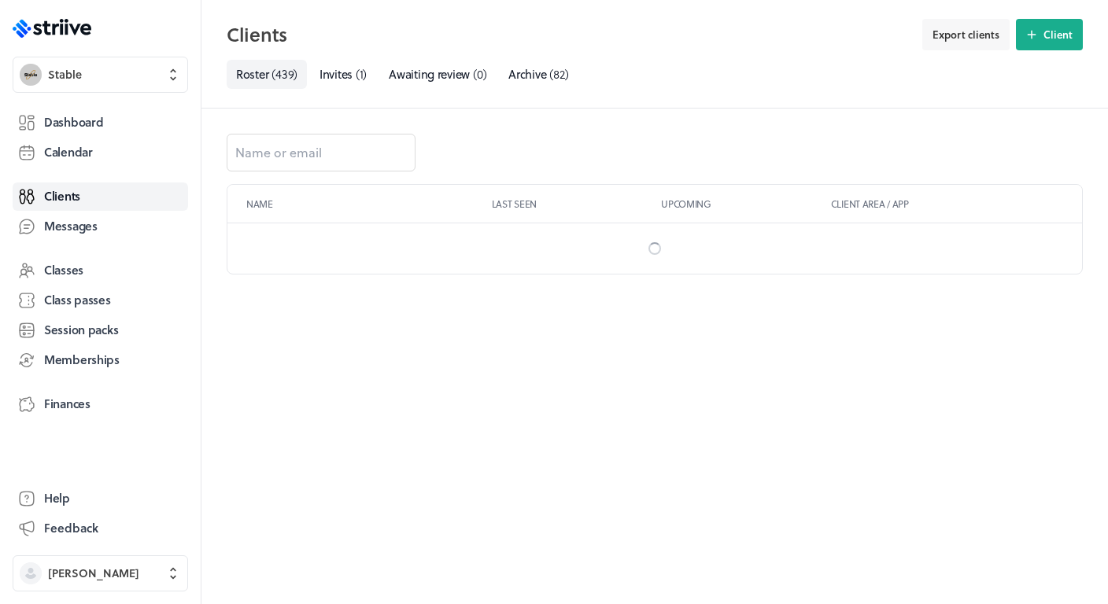
click at [303, 50] on h2 "Clients" at bounding box center [570, 34] width 686 height 31
click at [271, 150] on input at bounding box center [321, 153] width 189 height 38
type input "[PERSON_NAME]"
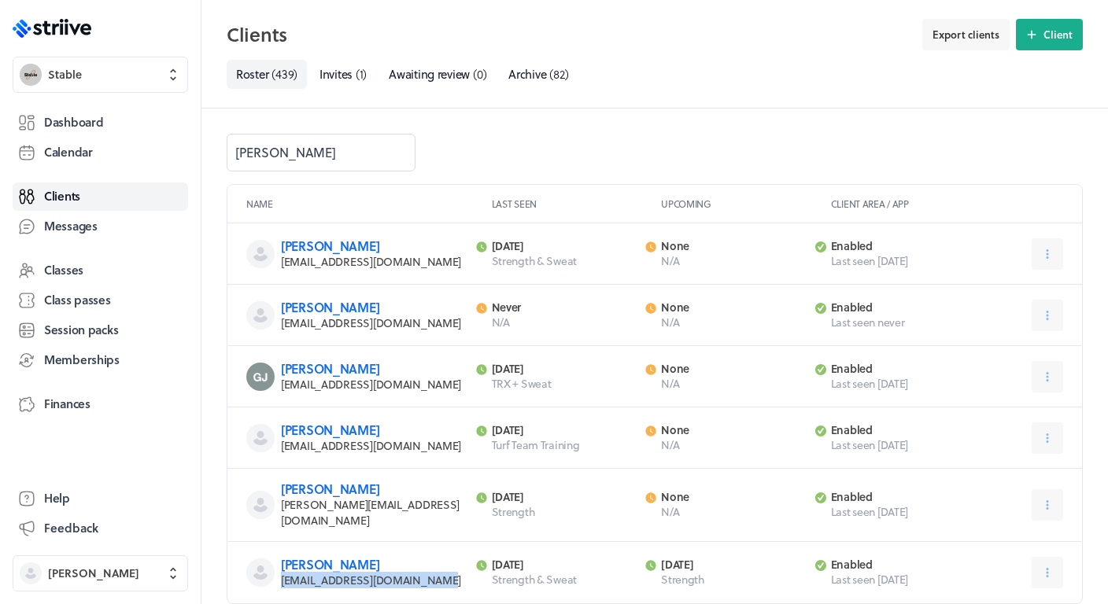
drag, startPoint x: 430, startPoint y: 573, endPoint x: 280, endPoint y: 572, distance: 150.3
click at [280, 572] on div "[PERSON_NAME] [EMAIL_ADDRESS][DOMAIN_NAME] Last activity [DATE] Strength & Swea…" at bounding box center [654, 572] width 855 height 61
copy span "[EMAIL_ADDRESS][DOMAIN_NAME]"
